Goal: Information Seeking & Learning: Learn about a topic

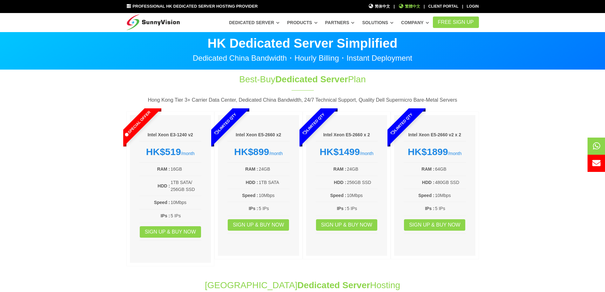
click at [405, 6] on span "繁體中文" at bounding box center [409, 6] width 22 height 6
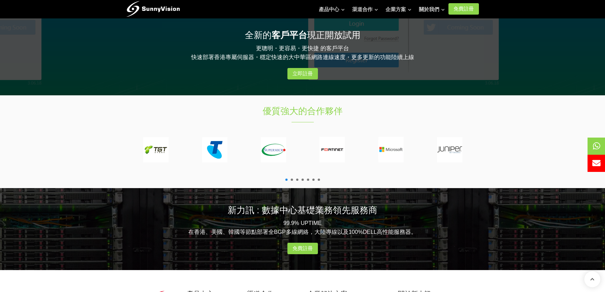
scroll to position [766, 0]
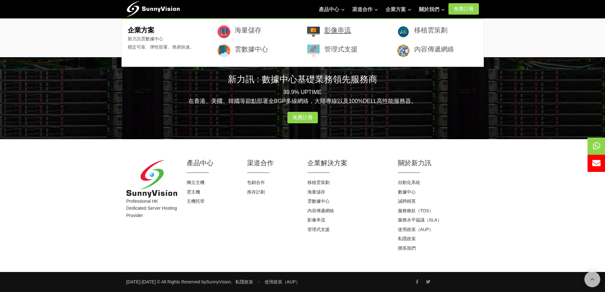
click at [349, 31] on link "影像串流" at bounding box center [337, 29] width 27 height 7
